Goal: Transaction & Acquisition: Obtain resource

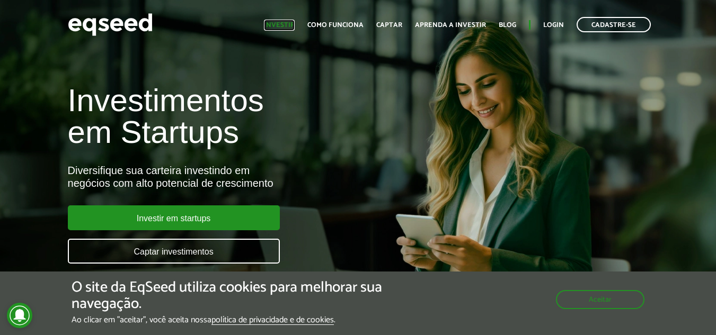
click at [283, 25] on link "Investir" at bounding box center [279, 25] width 31 height 7
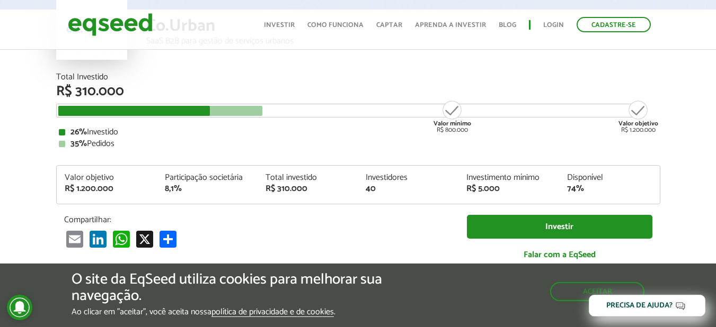
scroll to position [106, 0]
